Goal: Communication & Community: Participate in discussion

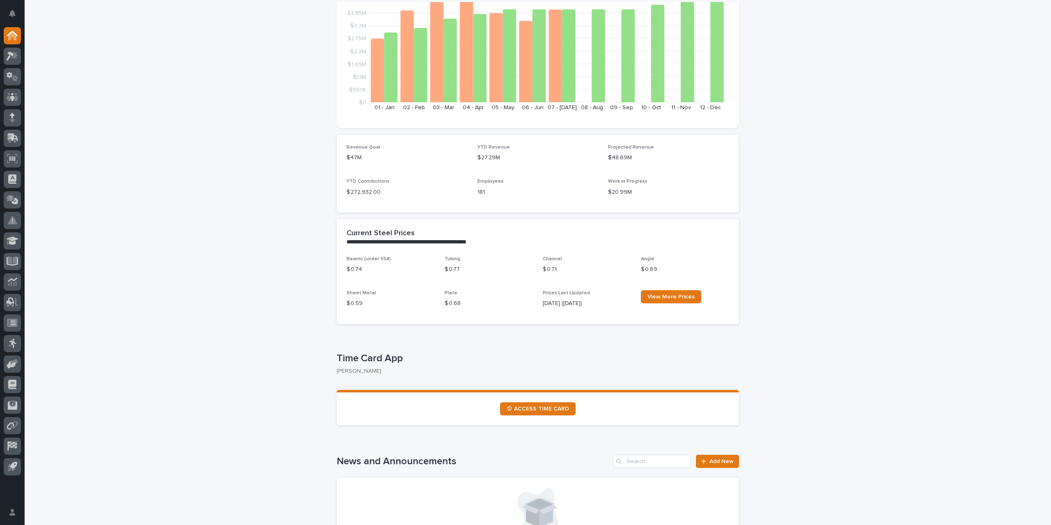
scroll to position [123, 0]
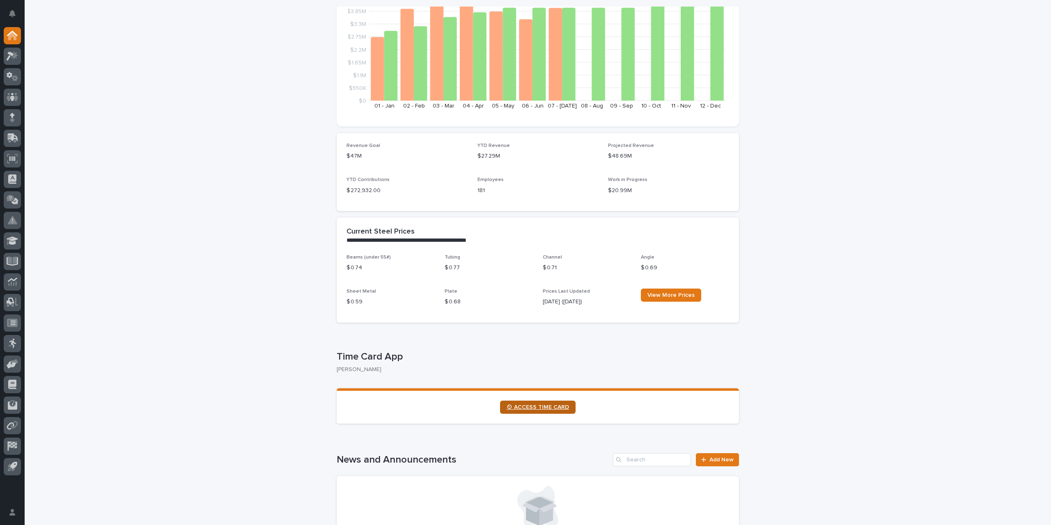
click at [524, 404] on span "⏲ ACCESS TIME CARD" at bounding box center [537, 407] width 62 height 6
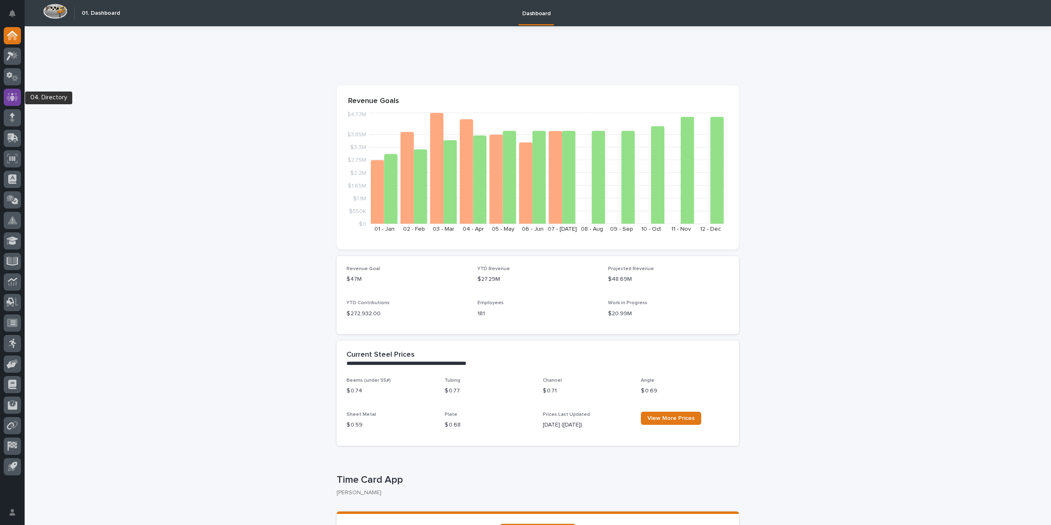
click at [10, 96] on icon at bounding box center [13, 96] width 12 height 9
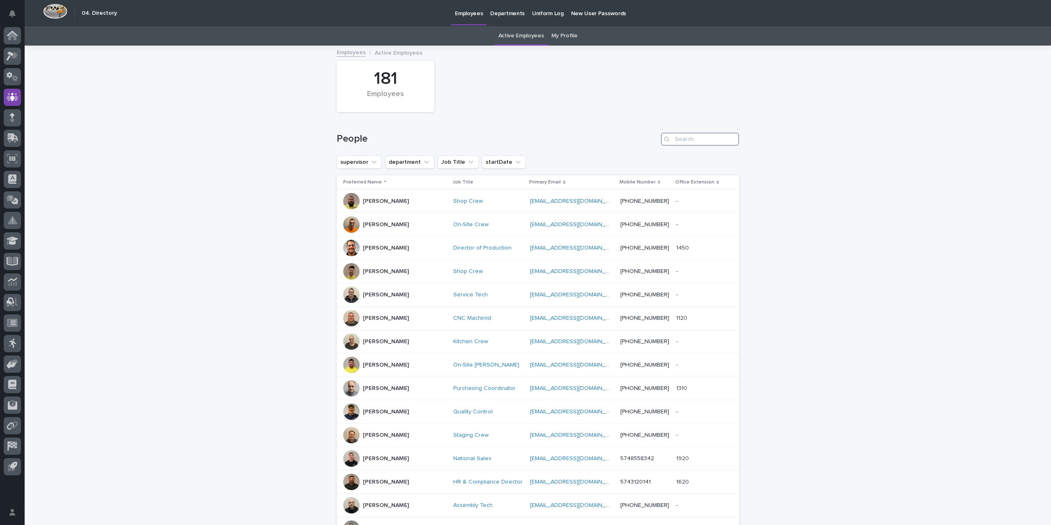
click at [677, 142] on input "Search" at bounding box center [700, 139] width 78 height 13
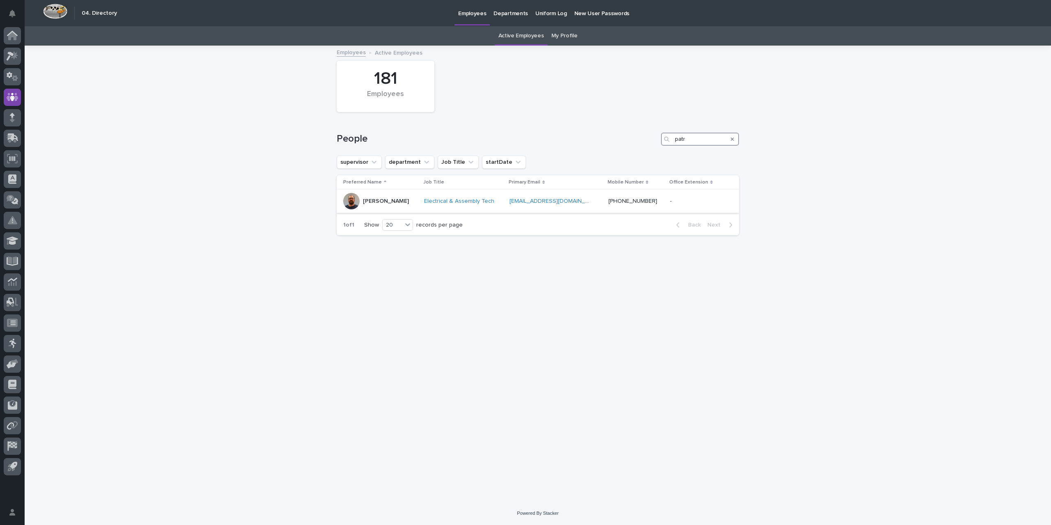
type input "patr"
click at [409, 203] on div "[PERSON_NAME]" at bounding box center [380, 201] width 74 height 16
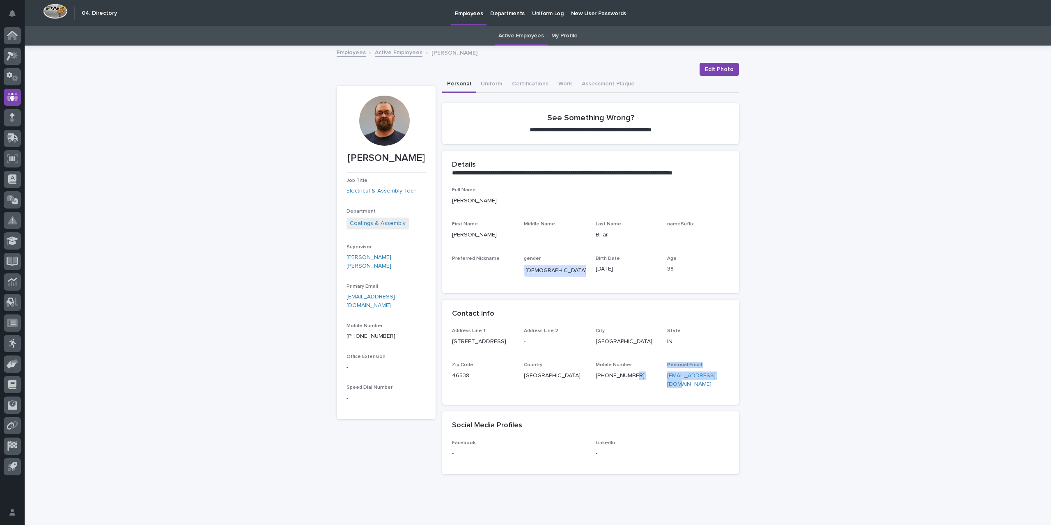
drag, startPoint x: 720, startPoint y: 382, endPoint x: 675, endPoint y: 381, distance: 44.7
click at [657, 379] on div "Address Line 1 [STREET_ADDRESS][US_STATE] Mobile Number [PHONE_NUMBER] Personal…" at bounding box center [590, 361] width 277 height 67
click at [727, 384] on div "Address Line 1 [STREET_ADDRESS][US_STATE] Mobile Number [PHONE_NUMBER] Personal…" at bounding box center [590, 366] width 297 height 77
drag, startPoint x: 723, startPoint y: 381, endPoint x: 663, endPoint y: 386, distance: 59.7
click at [663, 386] on div "Address Line 1 [STREET_ADDRESS][US_STATE] Mobile Number [PHONE_NUMBER] Personal…" at bounding box center [590, 361] width 277 height 67
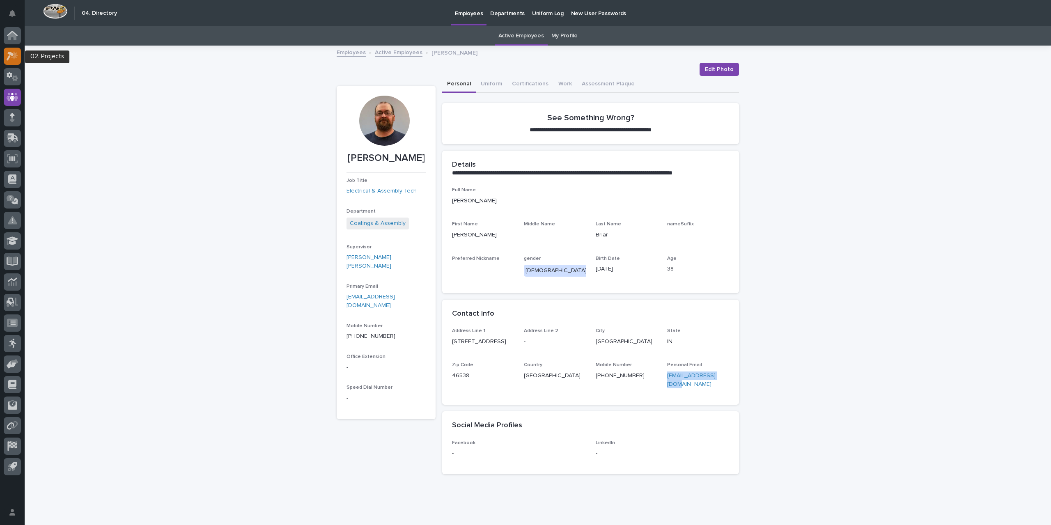
click at [10, 61] on div at bounding box center [12, 56] width 17 height 17
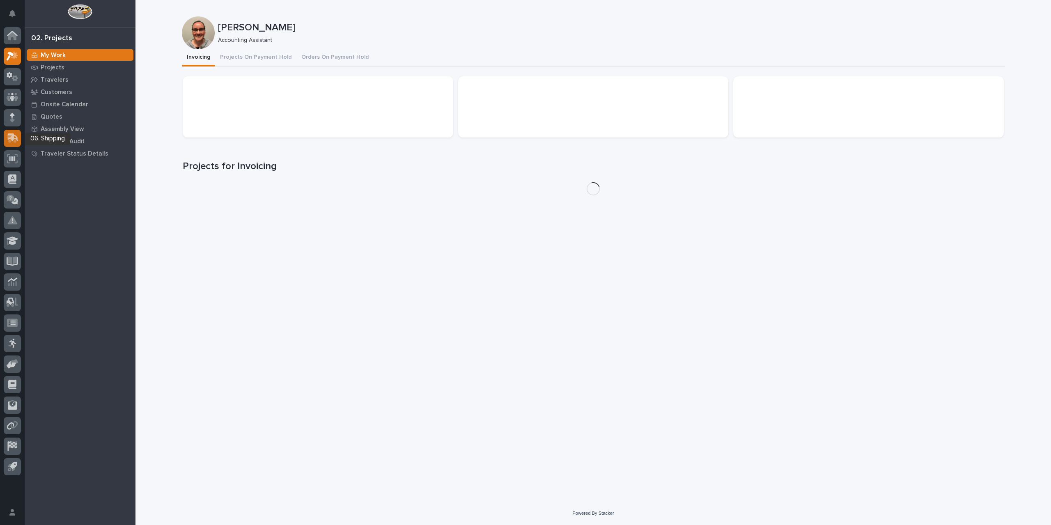
click at [16, 143] on div at bounding box center [12, 138] width 17 height 17
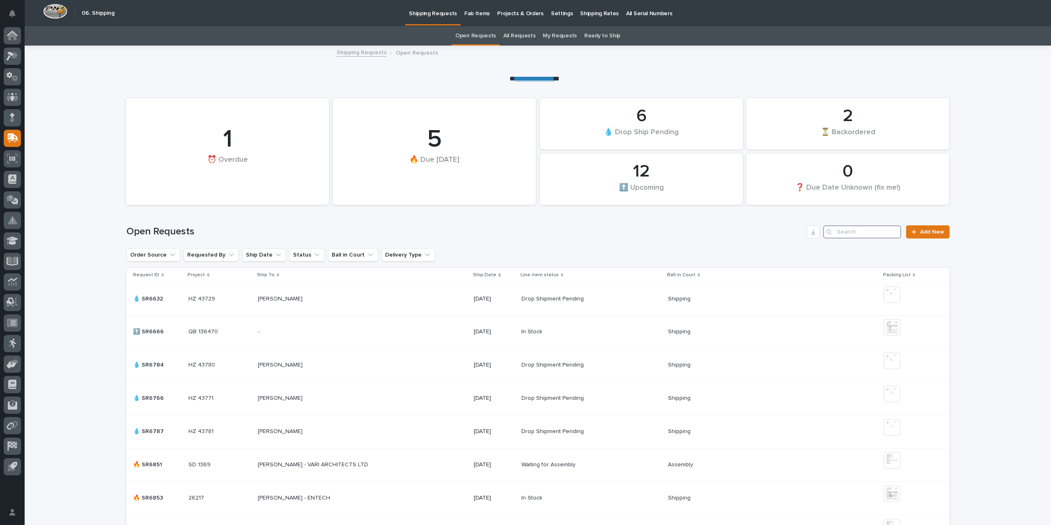
click at [861, 231] on input "Search" at bounding box center [862, 231] width 78 height 13
type input "6214"
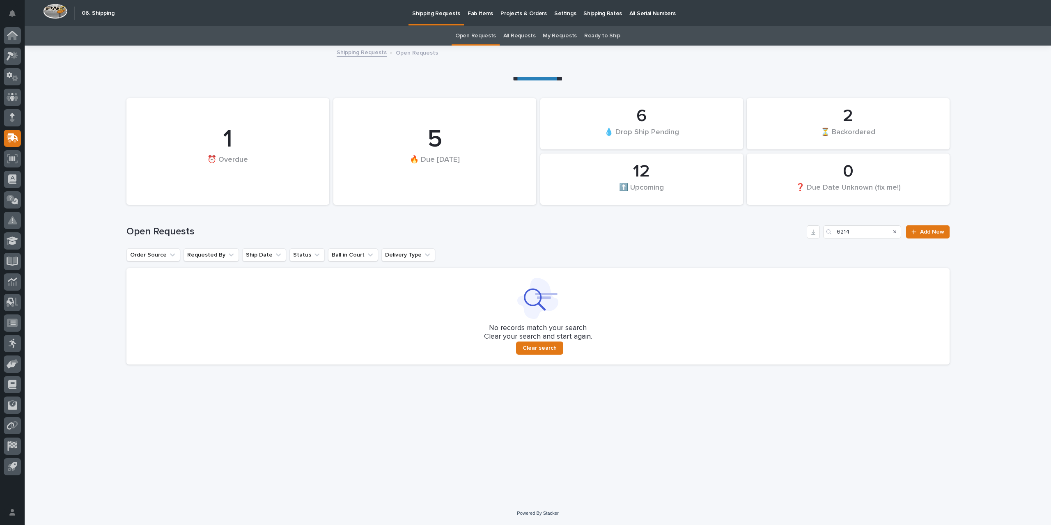
click at [529, 37] on link "All Requests" at bounding box center [519, 35] width 32 height 19
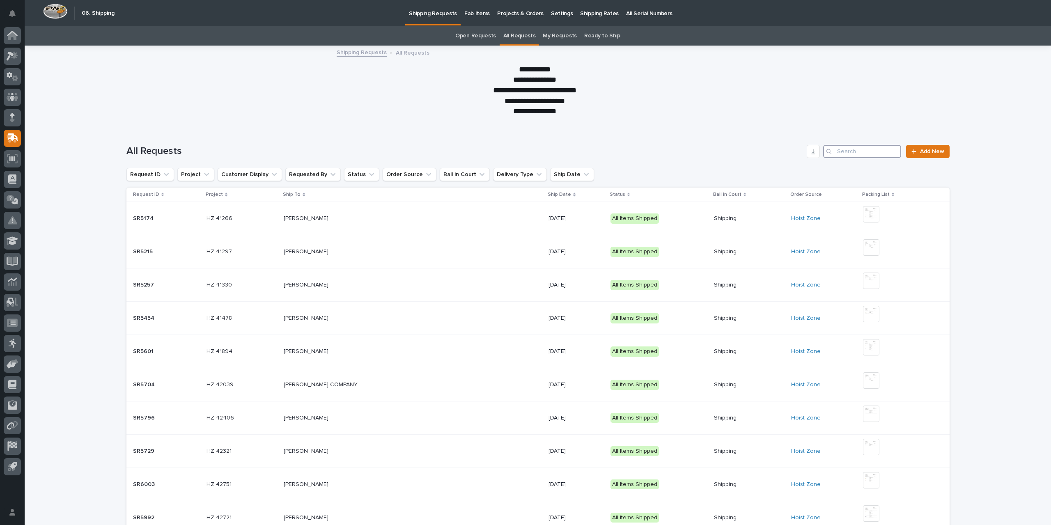
click at [847, 154] on input "Search" at bounding box center [862, 151] width 78 height 13
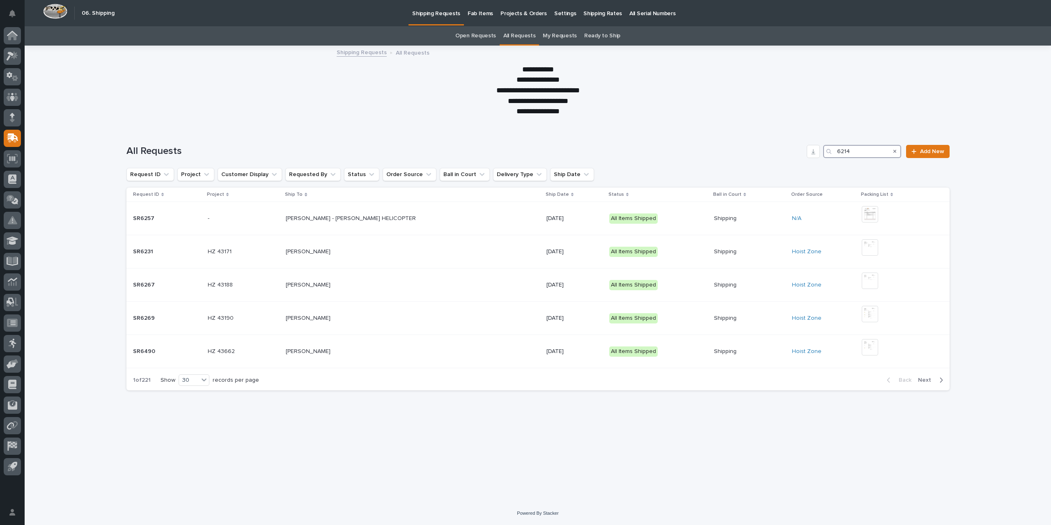
type input "6214"
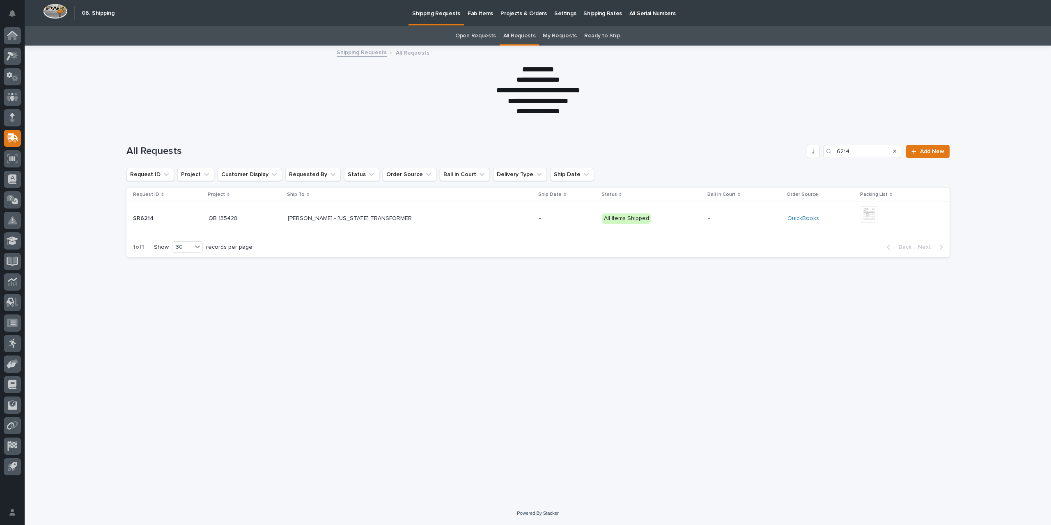
click at [473, 224] on div "[PERSON_NAME] - [US_STATE] TRANSFORMER [PERSON_NAME] - [US_STATE] TRANSFORMER" at bounding box center [410, 219] width 245 height 14
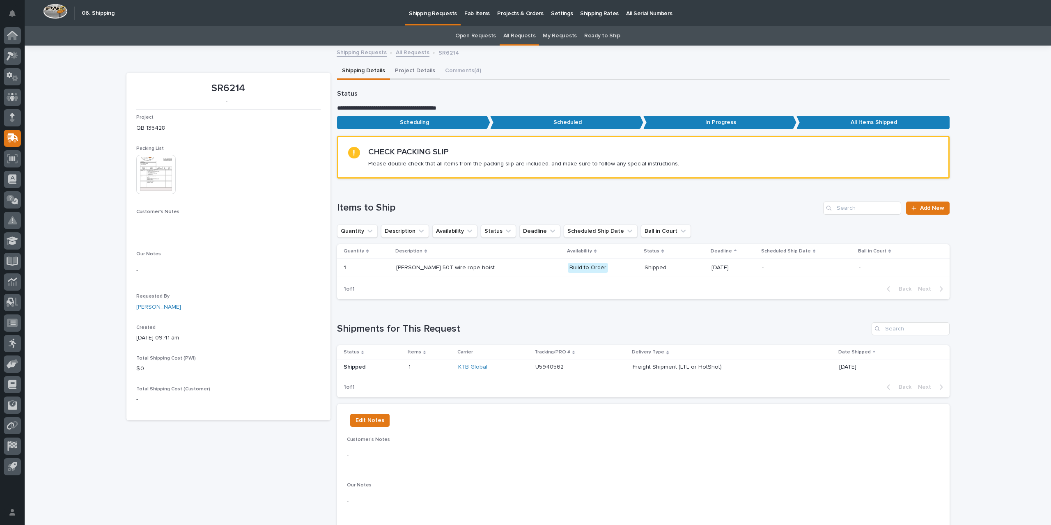
click at [411, 73] on button "Project Details" at bounding box center [415, 71] width 50 height 17
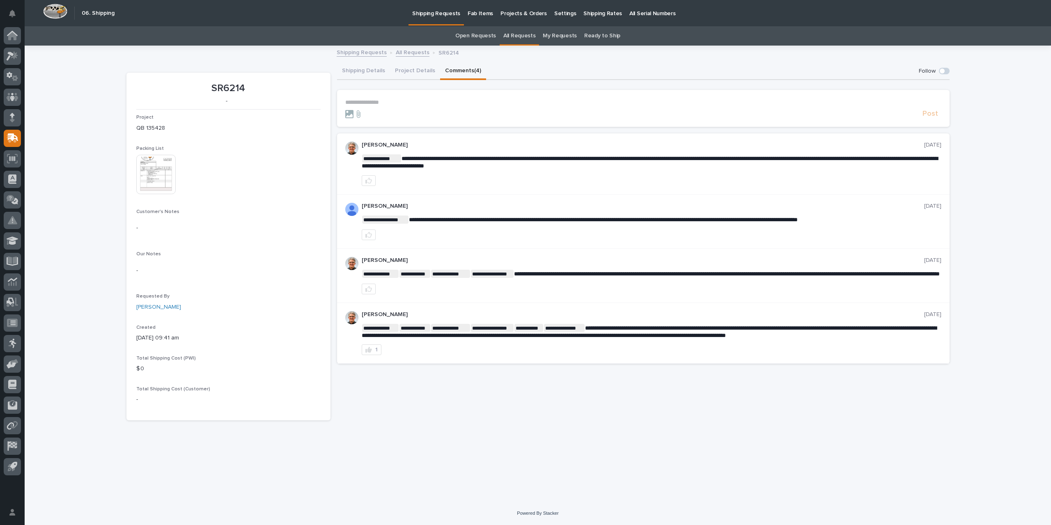
click at [454, 70] on button "Comments (4)" at bounding box center [463, 71] width 46 height 17
click at [371, 73] on button "Shipping Details" at bounding box center [363, 71] width 53 height 17
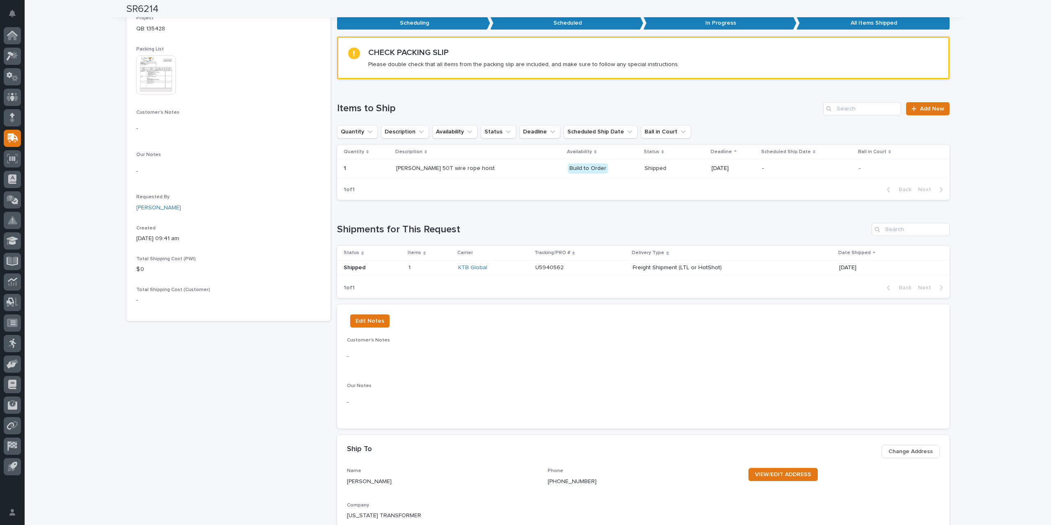
scroll to position [41, 0]
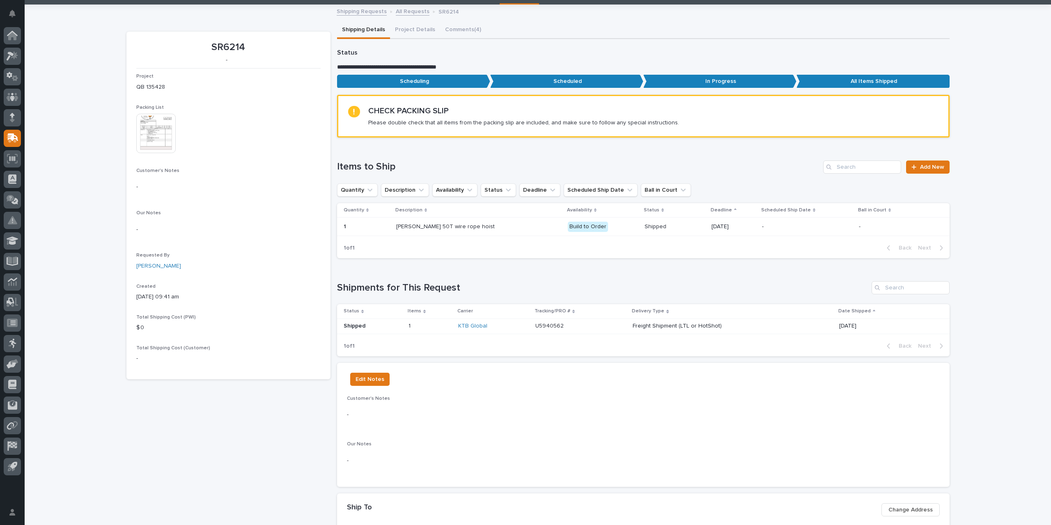
click at [371, 327] on p "Shipped" at bounding box center [372, 326] width 58 height 7
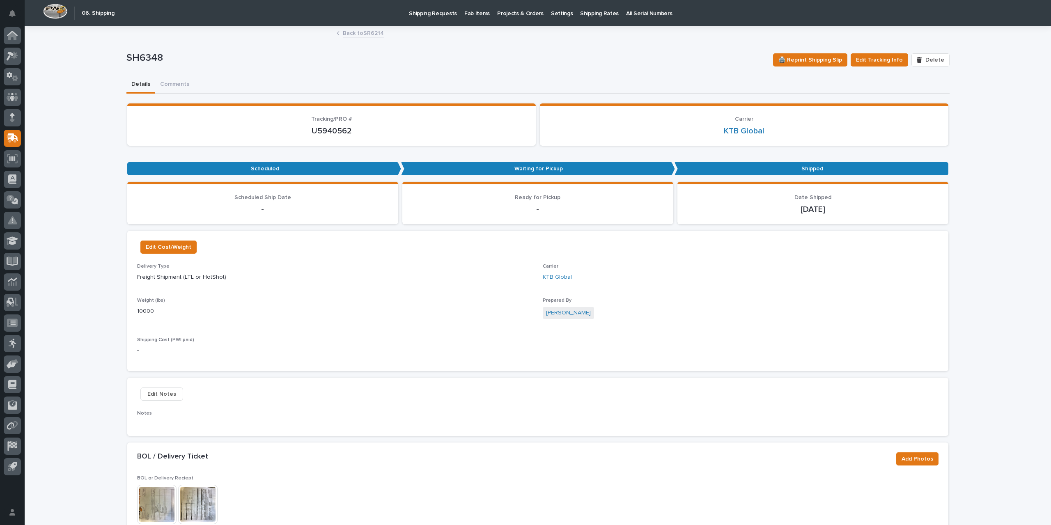
click at [350, 32] on link "Back to SR6214" at bounding box center [363, 32] width 41 height 9
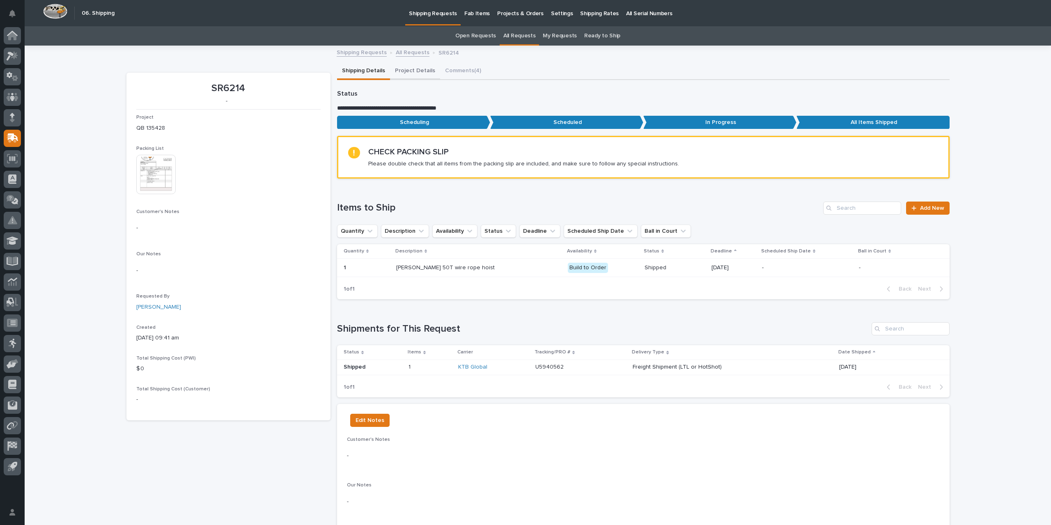
click at [424, 66] on button "Project Details" at bounding box center [415, 71] width 50 height 17
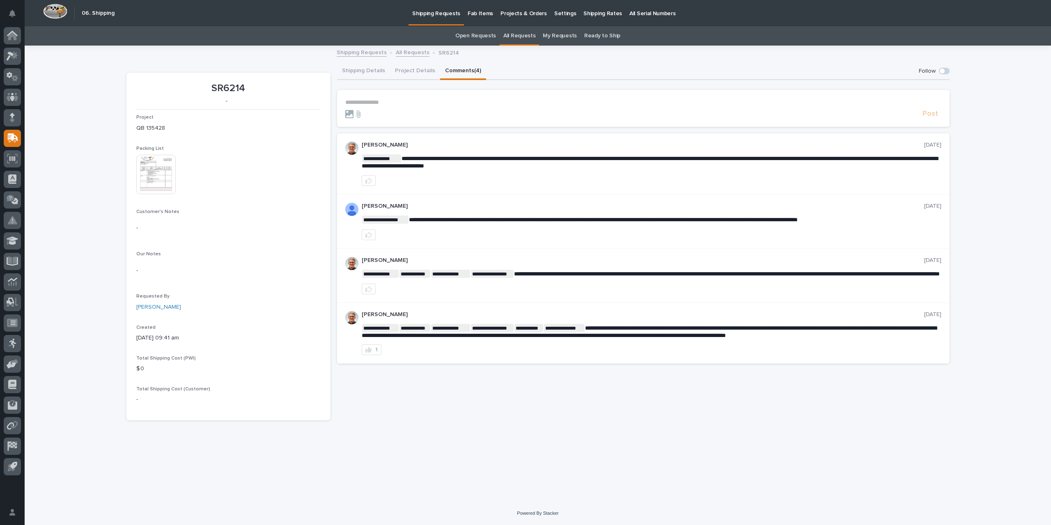
click at [466, 73] on button "Comments (4)" at bounding box center [463, 71] width 46 height 17
click at [361, 100] on p "**********" at bounding box center [643, 102] width 596 height 7
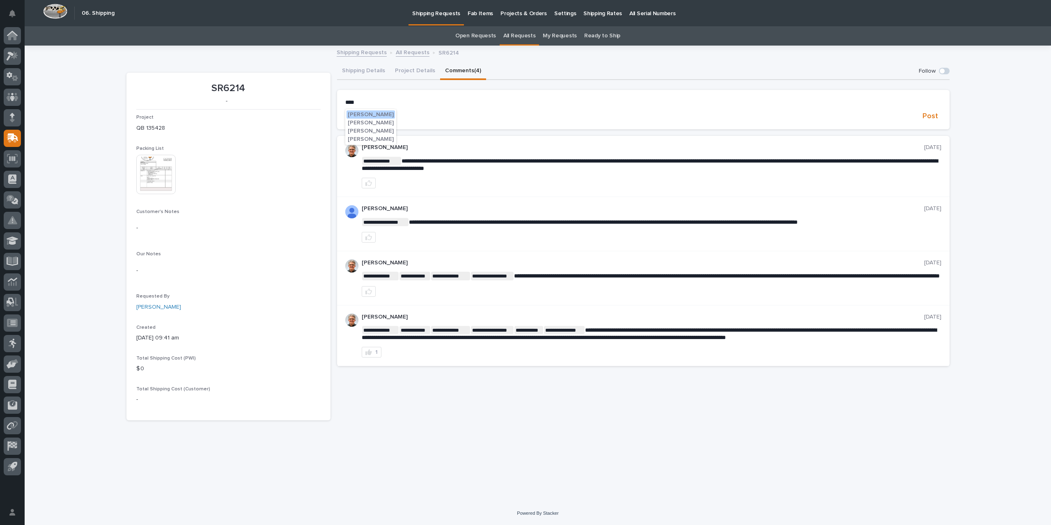
click at [375, 141] on span "[PERSON_NAME]" at bounding box center [371, 139] width 46 height 6
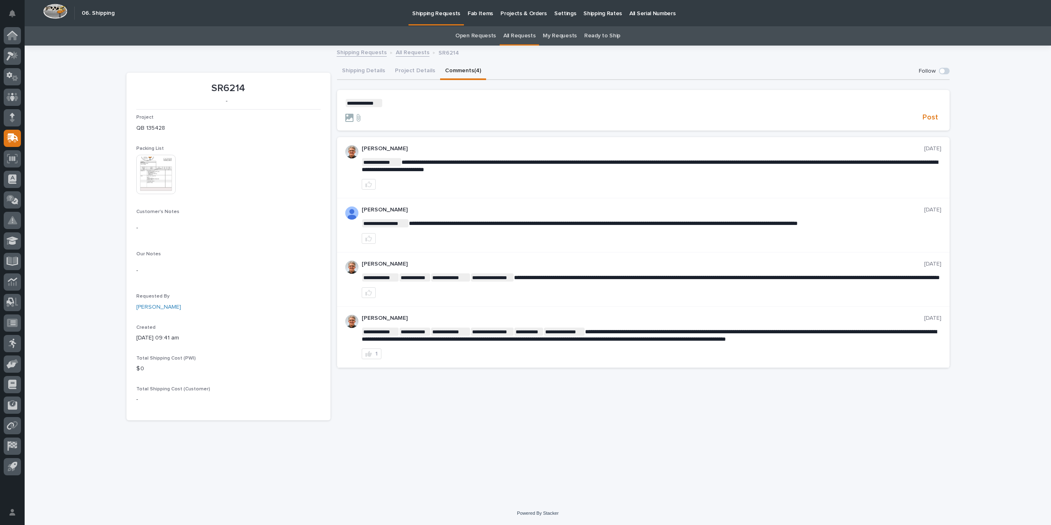
click at [403, 103] on p "**********" at bounding box center [643, 103] width 596 height 8
drag, startPoint x: 382, startPoint y: 103, endPoint x: 386, endPoint y: 115, distance: 12.9
click at [382, 104] on span "**********" at bounding box center [472, 103] width 181 height 6
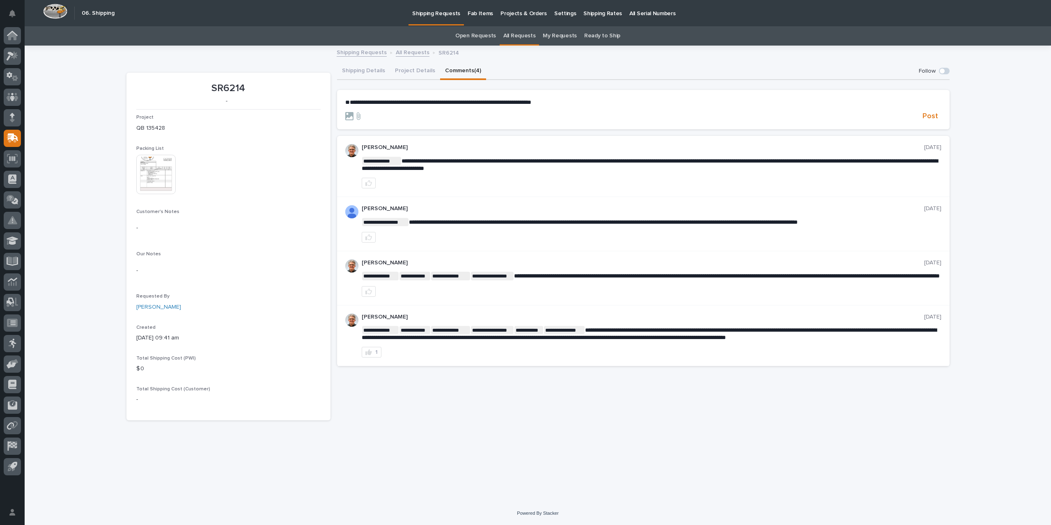
click at [344, 102] on section "**********" at bounding box center [643, 109] width 612 height 39
click at [346, 102] on span "**********" at bounding box center [438, 102] width 186 height 6
click at [366, 150] on span "[PERSON_NAME]" at bounding box center [371, 148] width 46 height 6
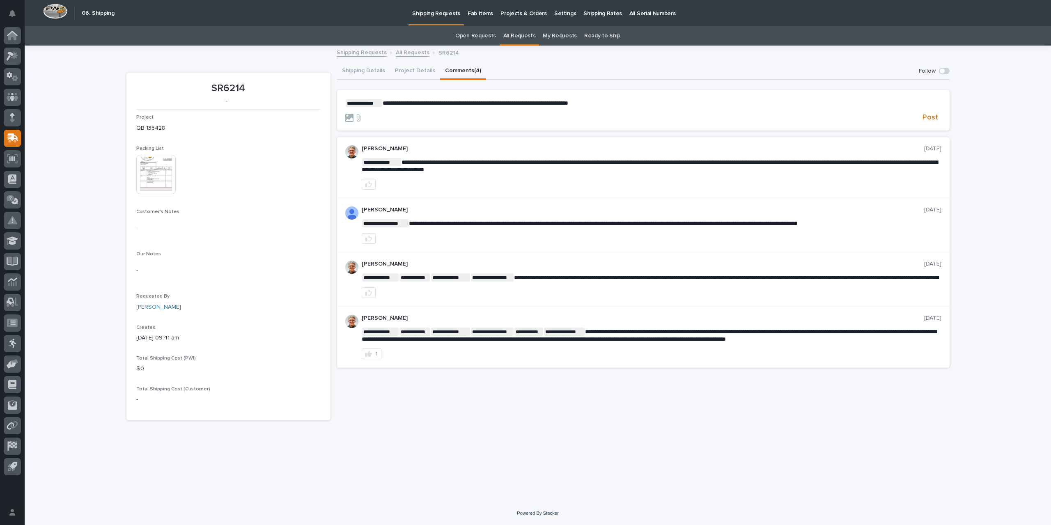
click at [384, 101] on span "**********" at bounding box center [474, 103] width 185 height 6
click at [399, 115] on span "[PERSON_NAME]" at bounding box center [408, 115] width 46 height 6
click at [932, 116] on span "Post" at bounding box center [930, 117] width 16 height 9
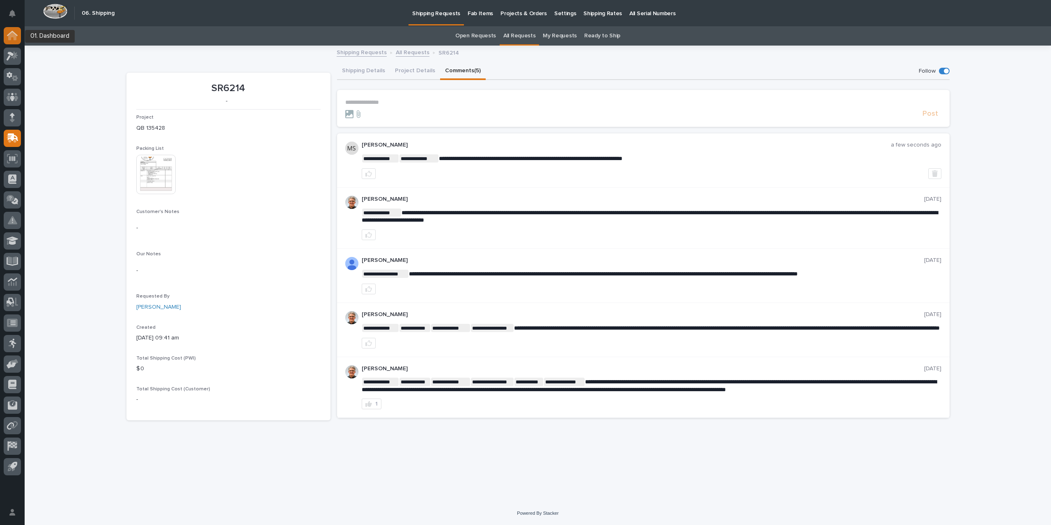
click at [11, 39] on icon at bounding box center [12, 36] width 8 height 8
